Goal: Entertainment & Leisure: Browse casually

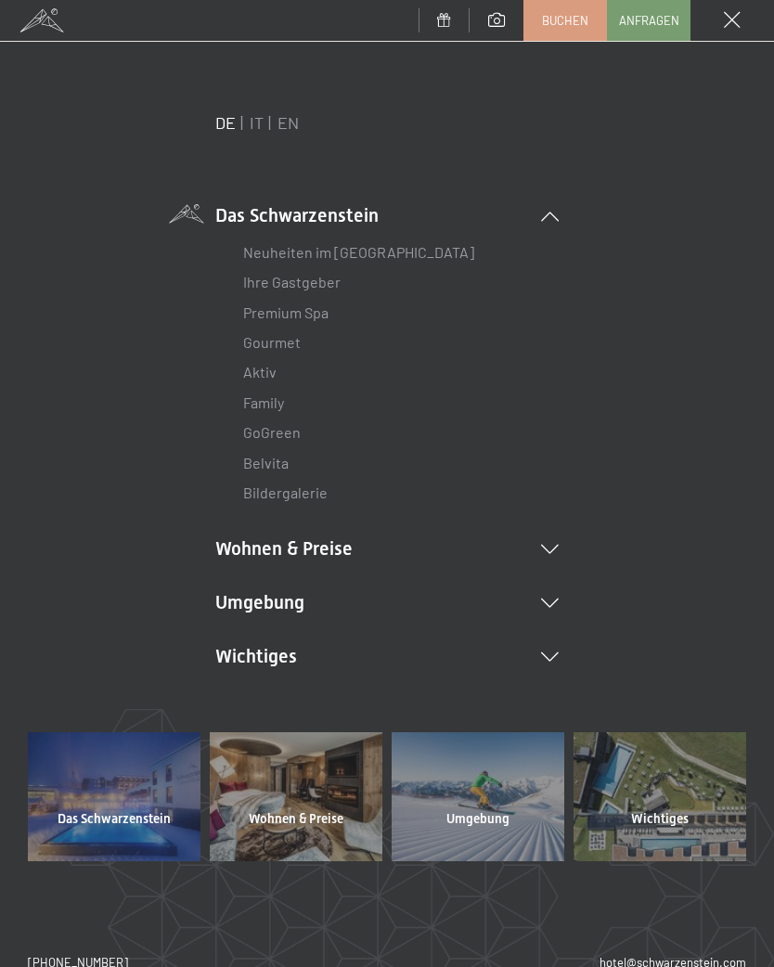
click at [550, 655] on icon at bounding box center [550, 657] width 18 height 9
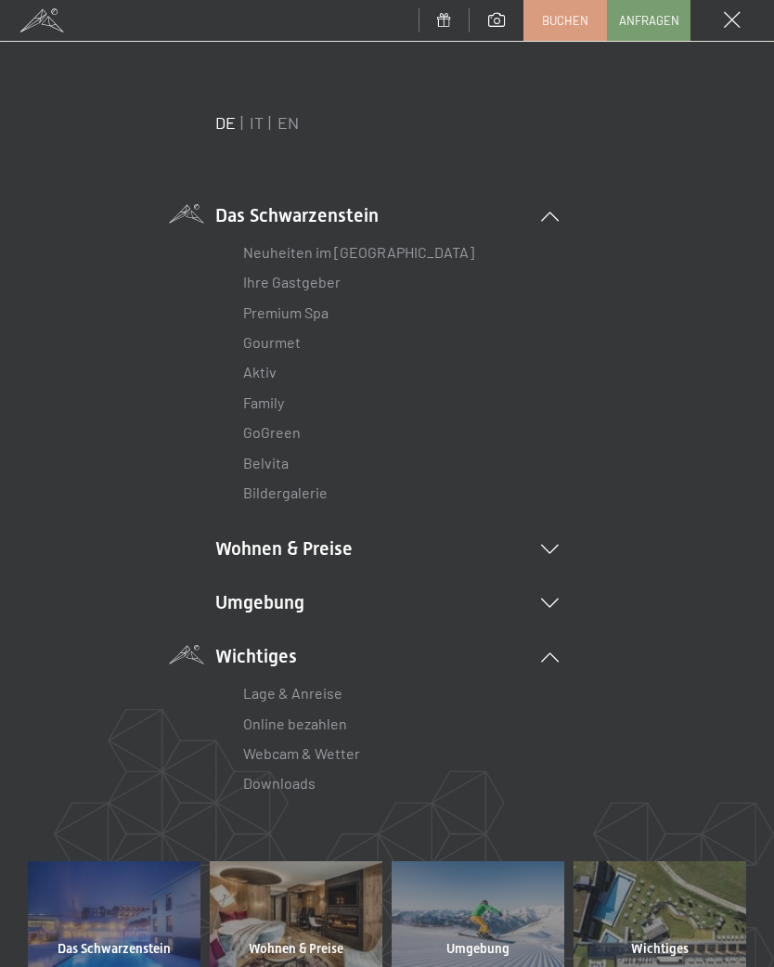
click at [341, 754] on link "Webcam & Wetter" at bounding box center [301, 753] width 117 height 18
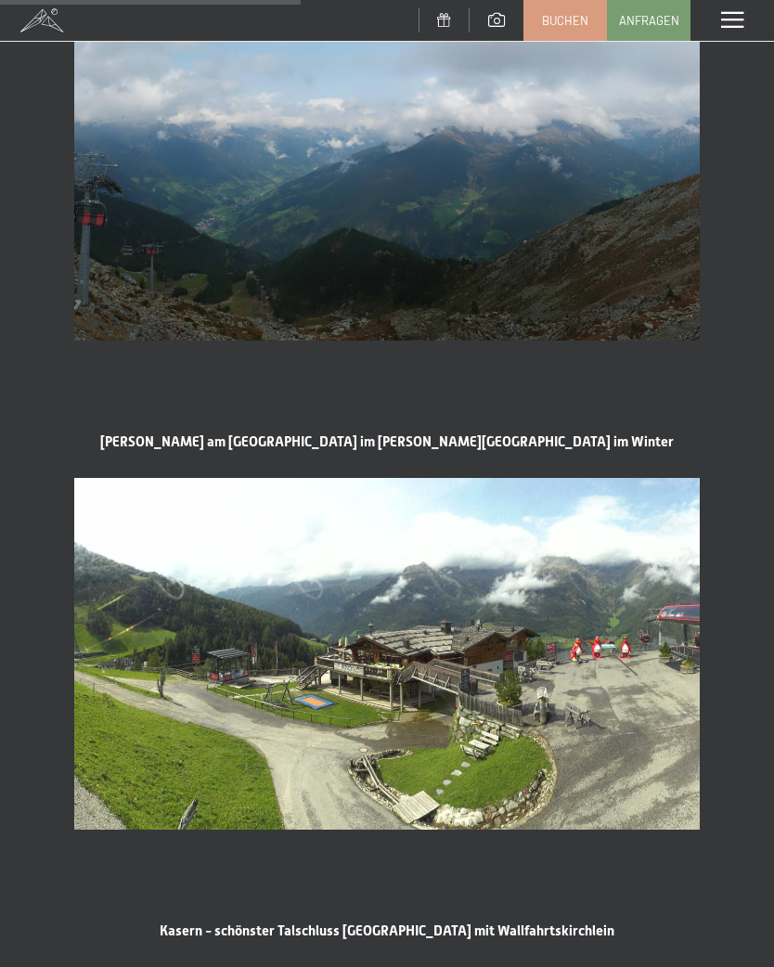
scroll to position [1552, 0]
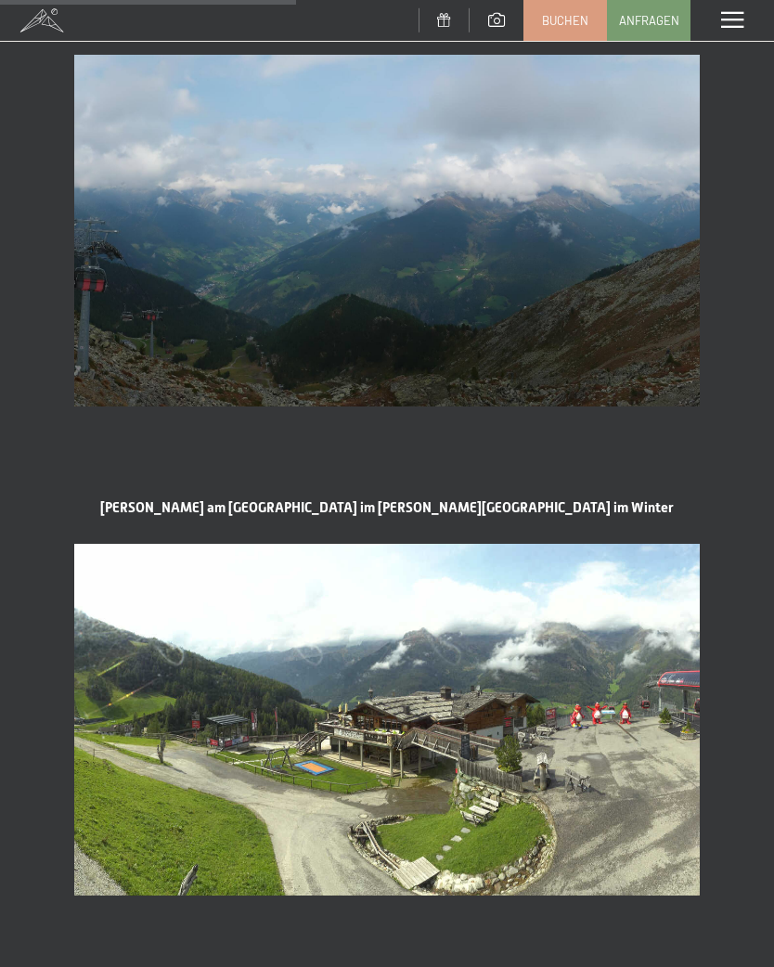
click at [739, 25] on span at bounding box center [732, 20] width 22 height 17
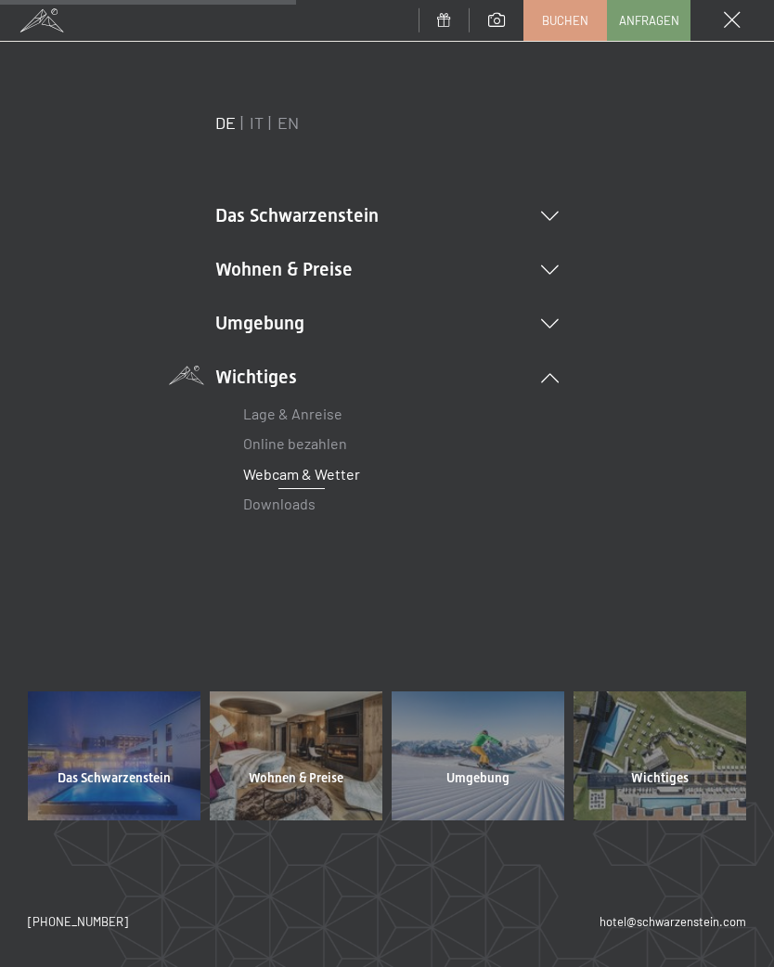
click at [557, 319] on icon at bounding box center [550, 323] width 18 height 9
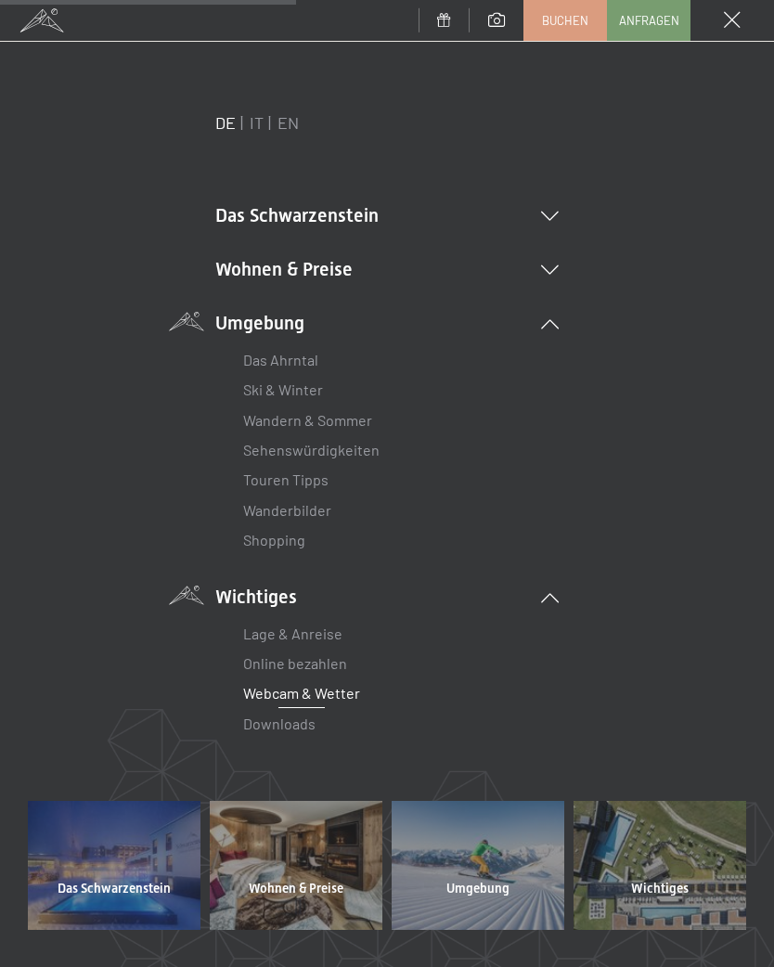
click at [313, 511] on link "Wanderbilder" at bounding box center [287, 510] width 88 height 18
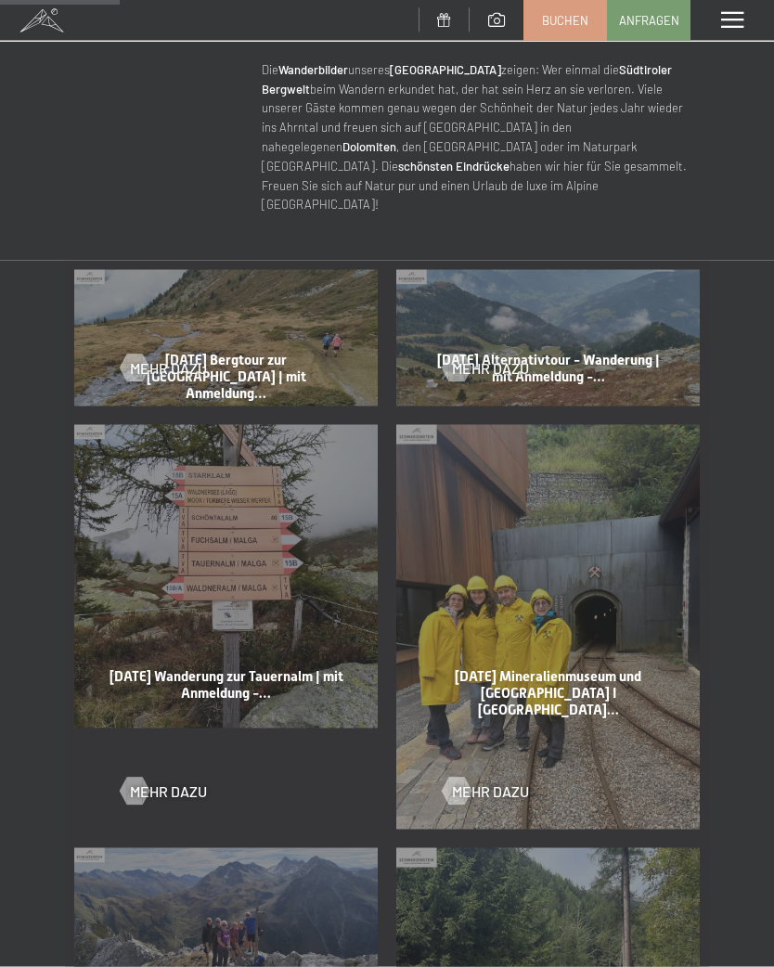
scroll to position [739, 0]
click at [254, 343] on div "Mehr dazu" at bounding box center [226, 354] width 211 height 48
click at [157, 357] on span "Mehr dazu" at bounding box center [168, 367] width 77 height 20
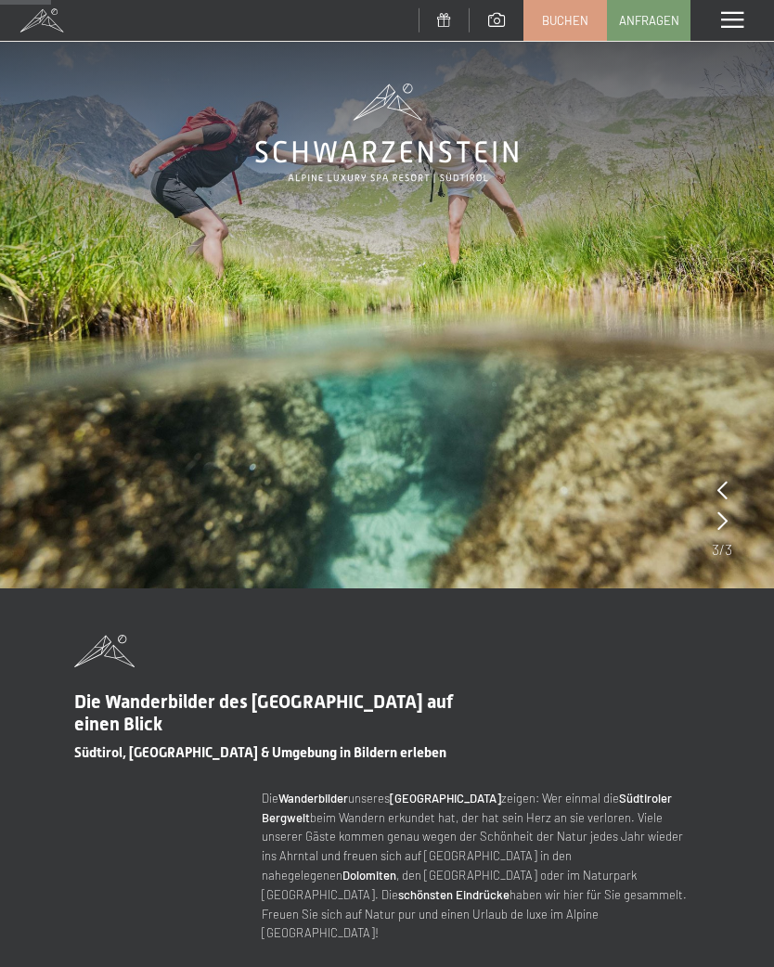
scroll to position [0, 0]
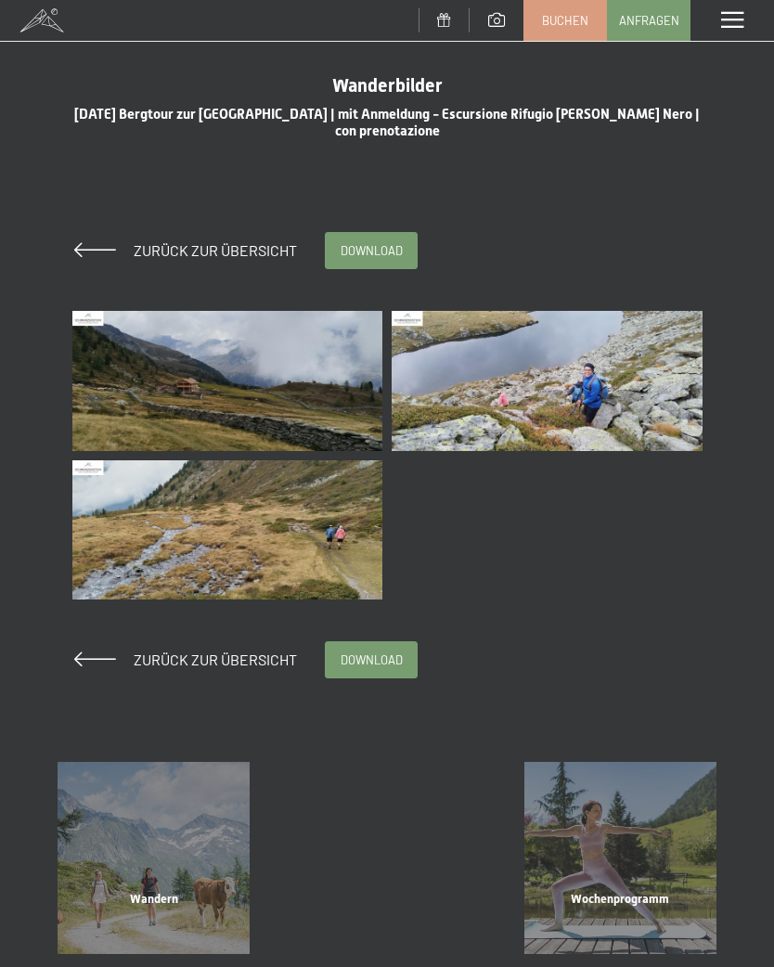
click at [304, 375] on img at bounding box center [227, 381] width 311 height 140
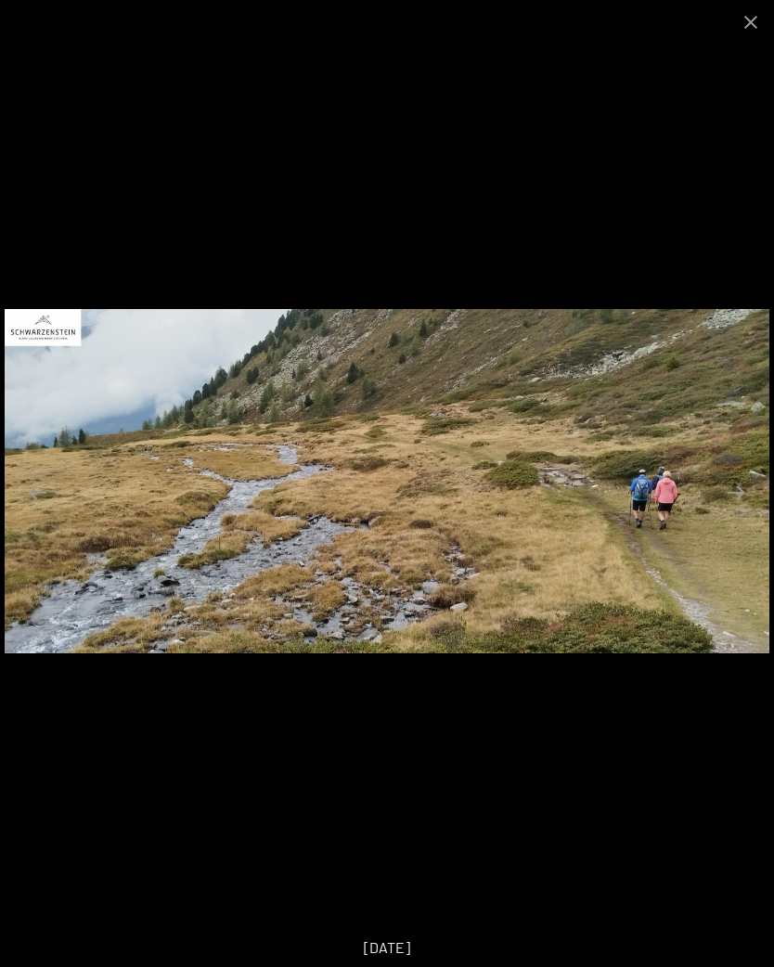
click at [752, 19] on button "Close gallery" at bounding box center [751, 22] width 46 height 44
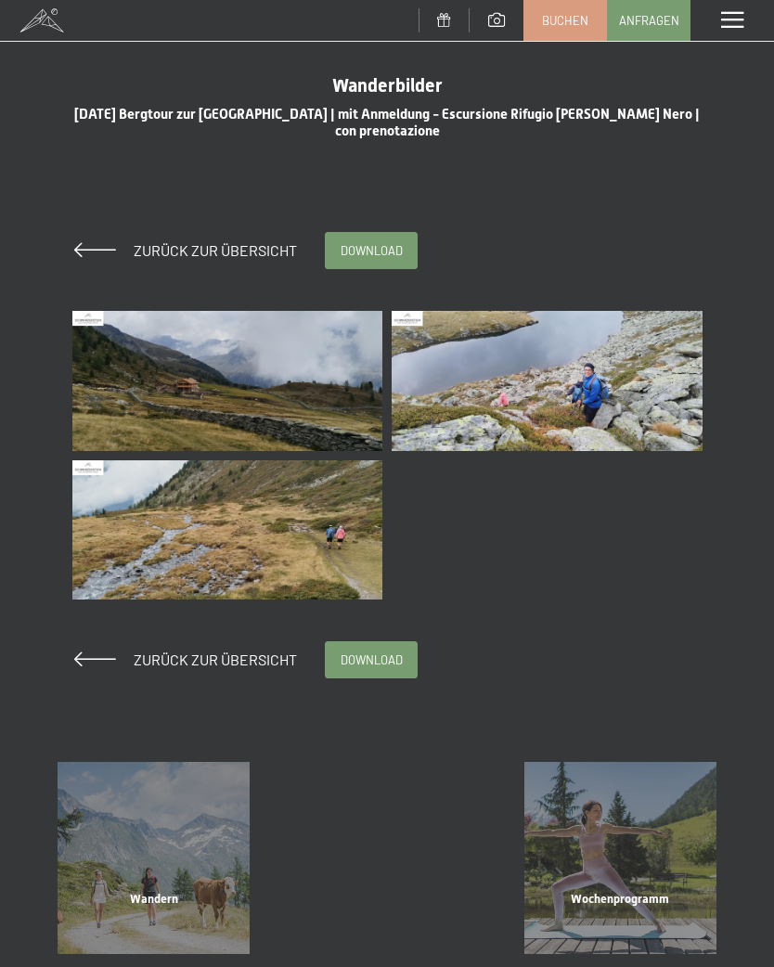
click at [590, 402] on img at bounding box center [547, 381] width 311 height 140
